Goal: Check status: Check status

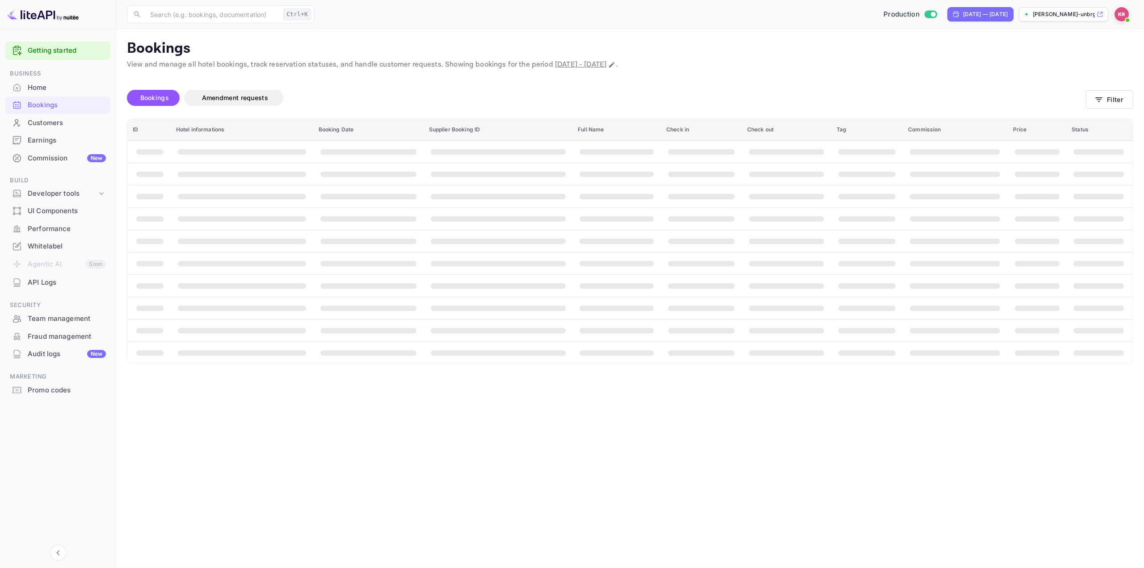
click at [62, 97] on div "Bookings" at bounding box center [57, 105] width 105 height 17
click at [1104, 102] on icon "button" at bounding box center [1099, 99] width 9 height 9
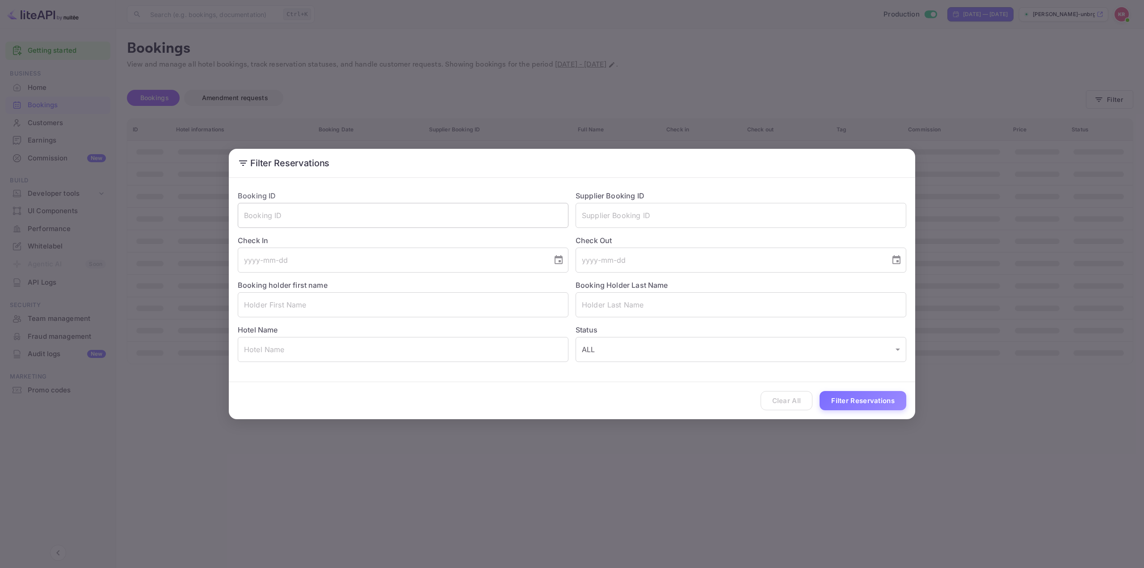
click at [508, 212] on input "text" at bounding box center [403, 215] width 331 height 25
paste input "j9iOAz_t8"
type input "j9iOAz_t8"
click at [857, 402] on button "Filter Reservations" at bounding box center [863, 400] width 87 height 19
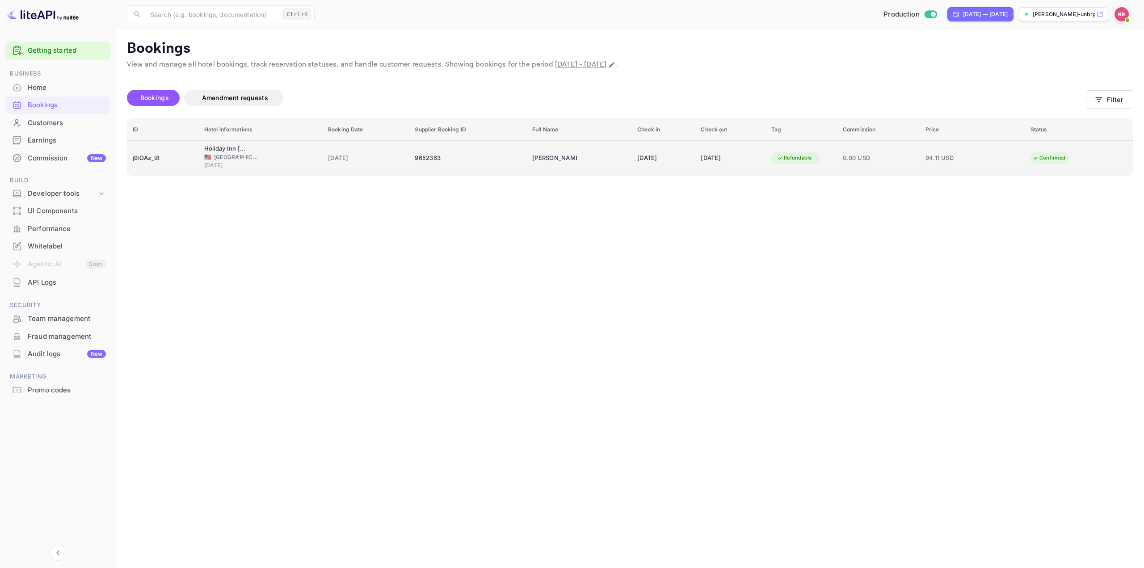
click at [573, 165] on td "[PERSON_NAME]" at bounding box center [579, 157] width 105 height 35
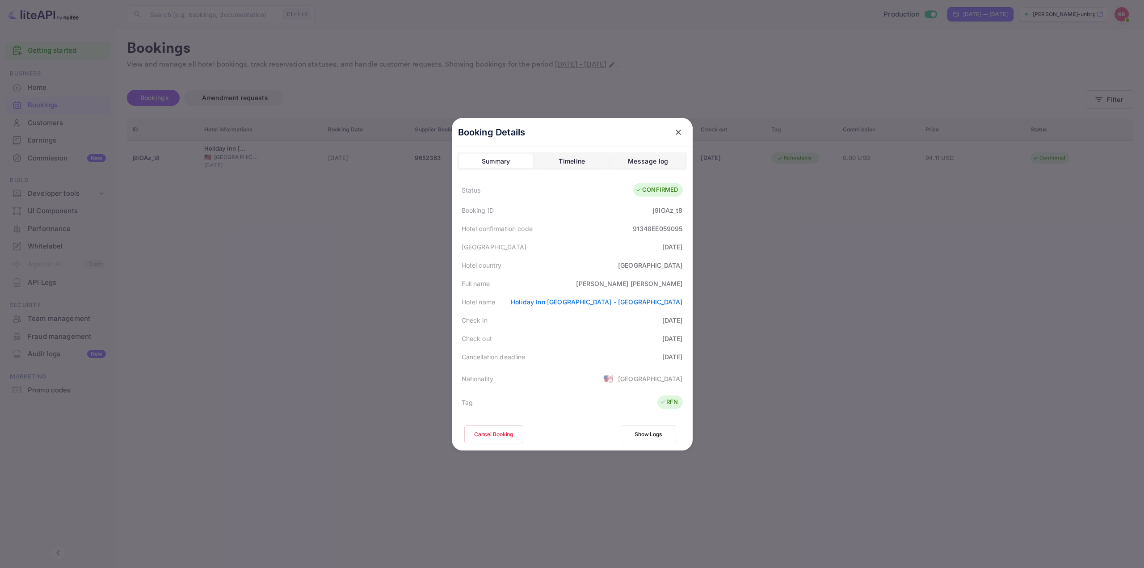
click at [562, 251] on div "[GEOGRAPHIC_DATA][DATE]" at bounding box center [572, 247] width 230 height 18
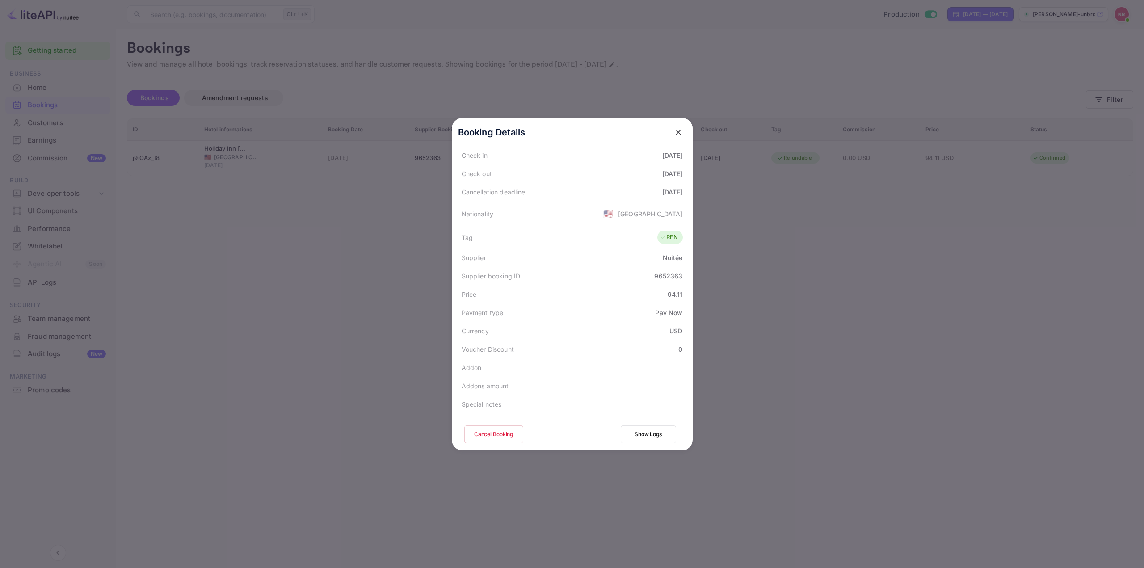
scroll to position [217, 0]
